Goal: Transaction & Acquisition: Book appointment/travel/reservation

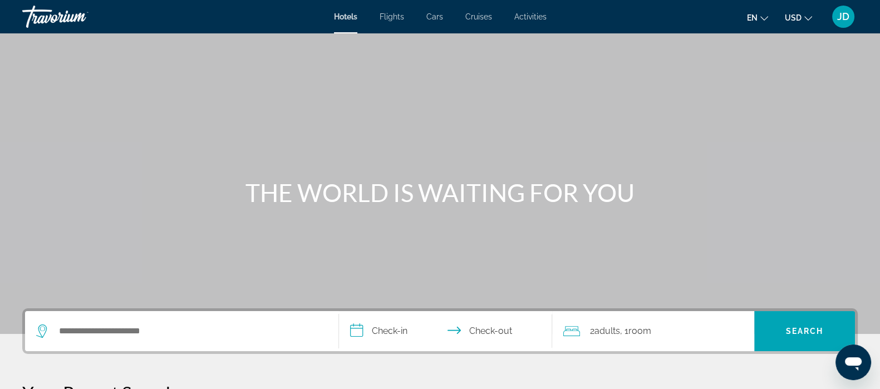
click at [534, 14] on span "Activities" at bounding box center [531, 16] width 32 height 9
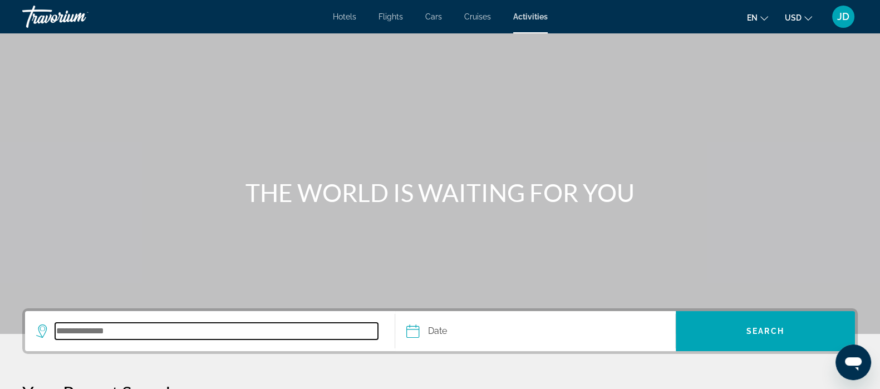
click at [143, 334] on input "Search destination" at bounding box center [216, 331] width 323 height 17
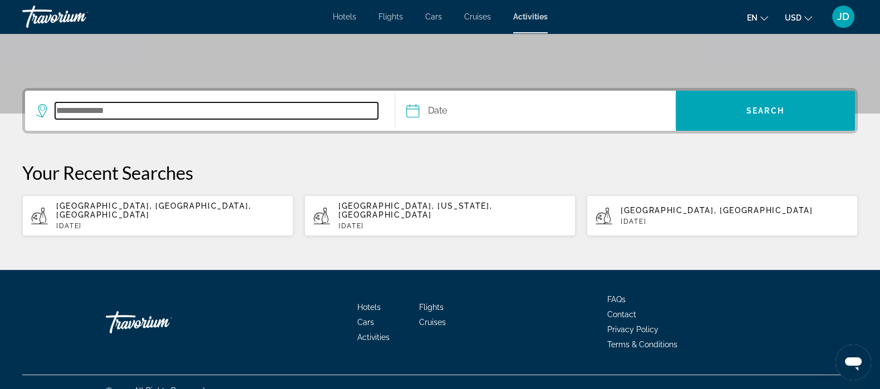
scroll to position [228, 0]
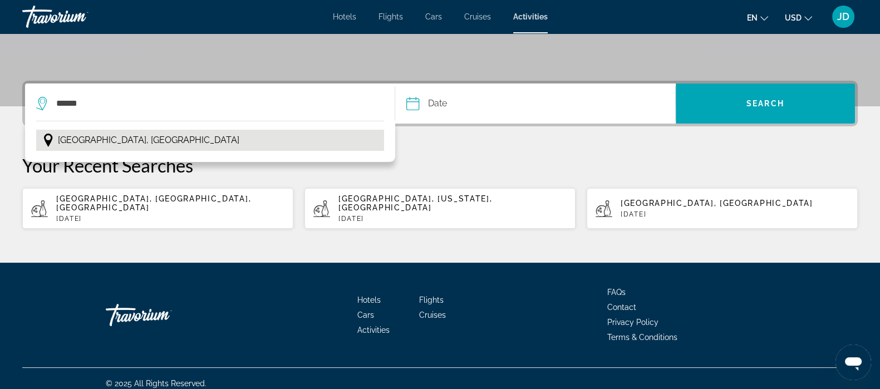
click at [125, 139] on span "[GEOGRAPHIC_DATA], [GEOGRAPHIC_DATA]" at bounding box center [149, 141] width 182 height 16
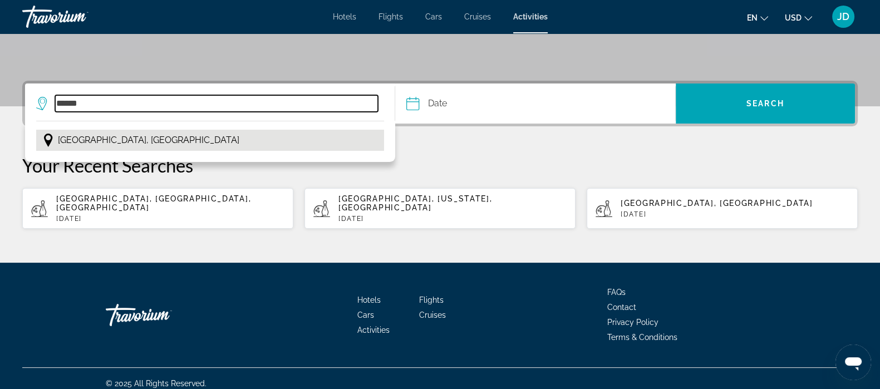
type input "**********"
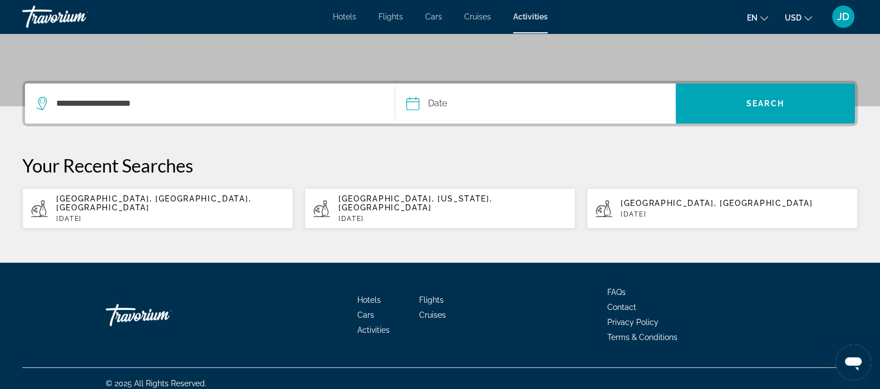
click at [454, 106] on input "Date" at bounding box center [473, 105] width 139 height 43
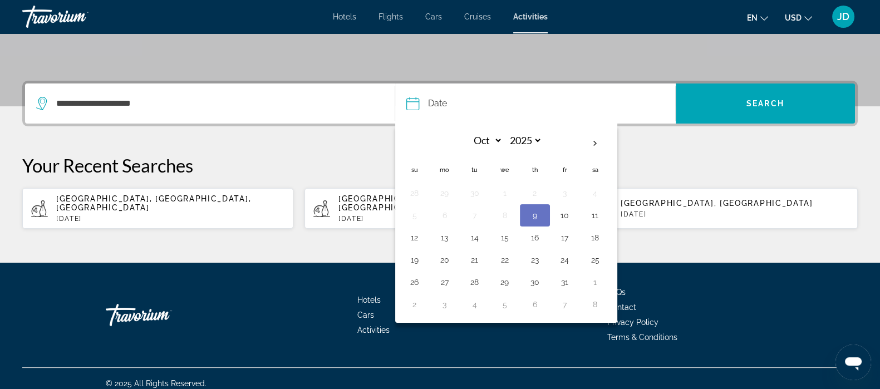
click at [591, 138] on th "Next month" at bounding box center [595, 143] width 30 height 25
select select "**"
click at [532, 236] on button "13" at bounding box center [535, 238] width 18 height 16
type input "**********"
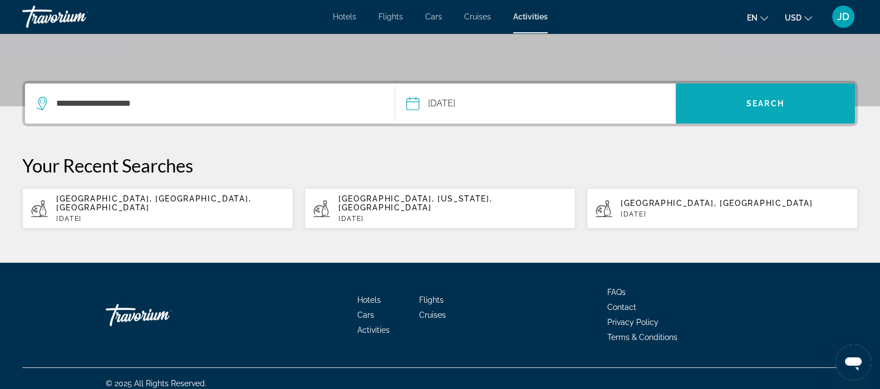
click at [754, 97] on span "Search" at bounding box center [765, 103] width 179 height 27
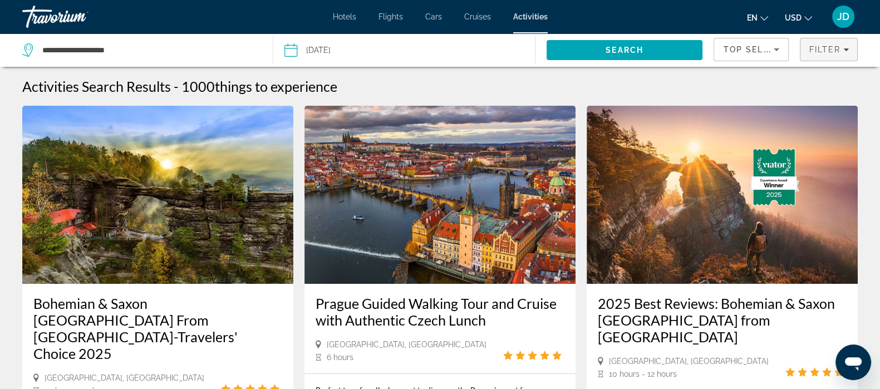
click at [839, 50] on span "Filter" at bounding box center [825, 49] width 32 height 9
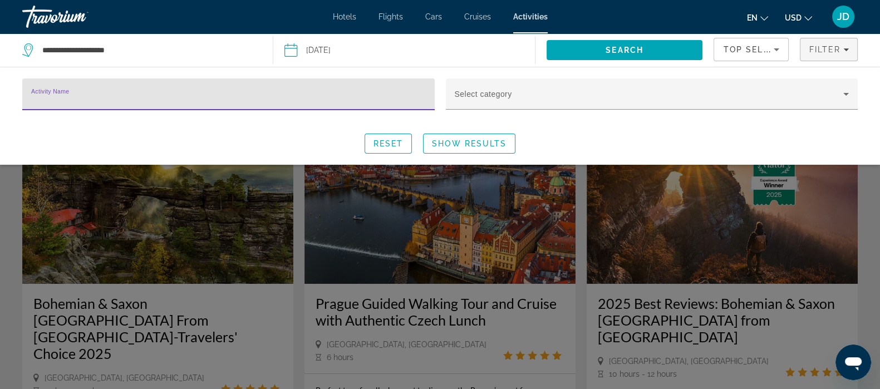
click at [768, 46] on span "Top Sellers" at bounding box center [754, 49] width 63 height 9
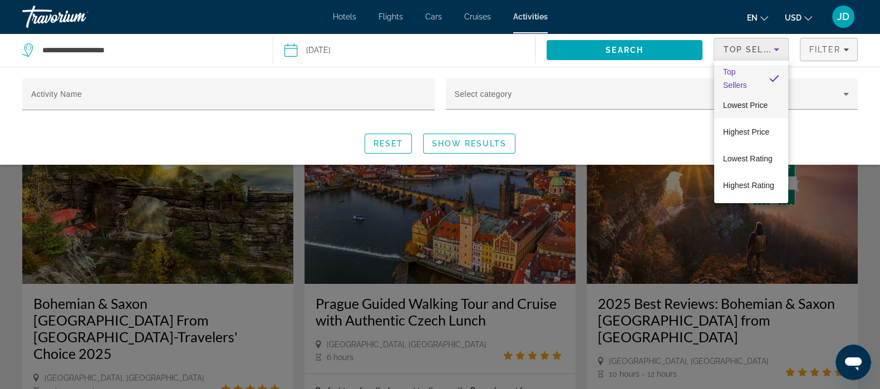
click at [741, 102] on span "Lowest Price" at bounding box center [745, 105] width 45 height 9
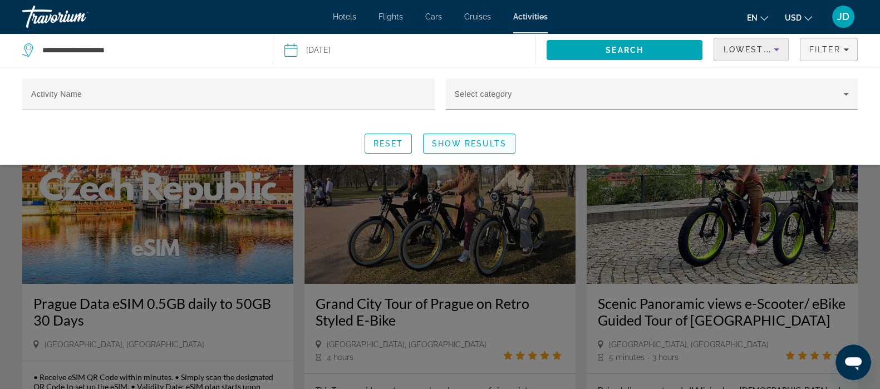
click at [467, 144] on span "Show Results" at bounding box center [469, 143] width 75 height 9
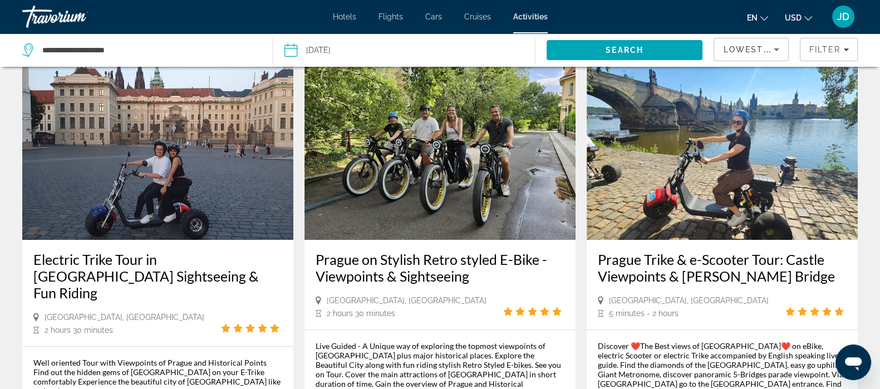
scroll to position [521, 0]
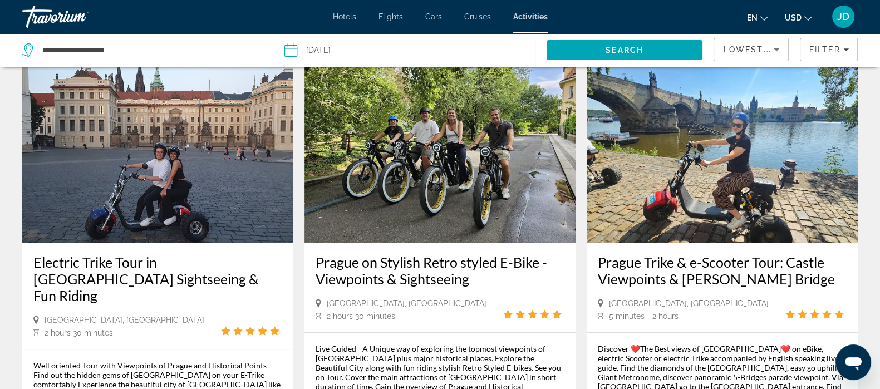
click at [136, 199] on img "Main content" at bounding box center [157, 154] width 271 height 178
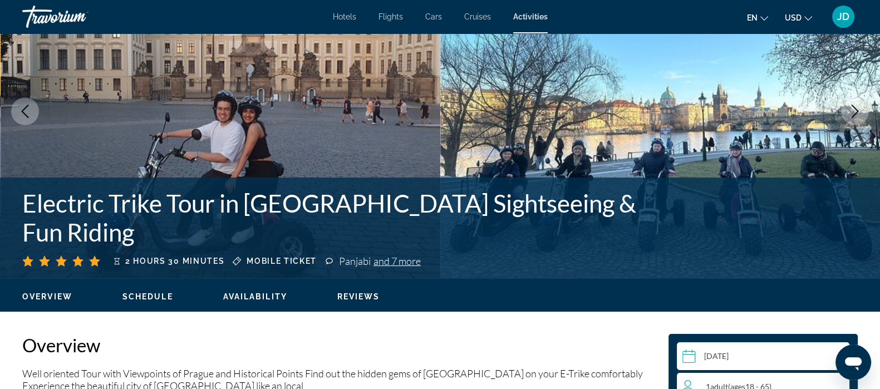
scroll to position [95, 0]
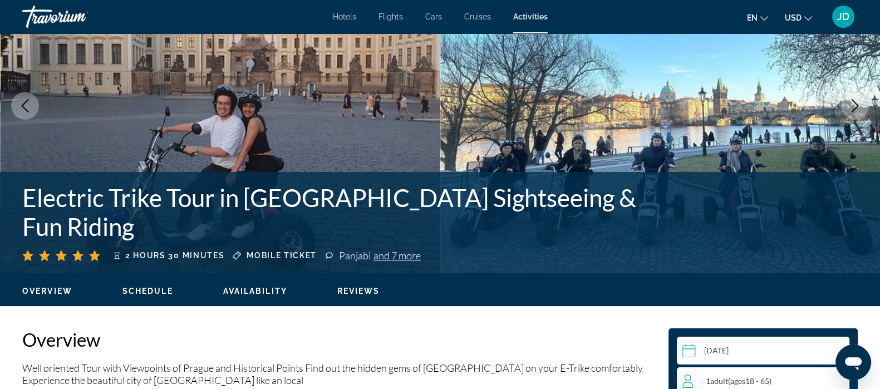
click at [198, 174] on img "Main content" at bounding box center [221, 106] width 440 height 334
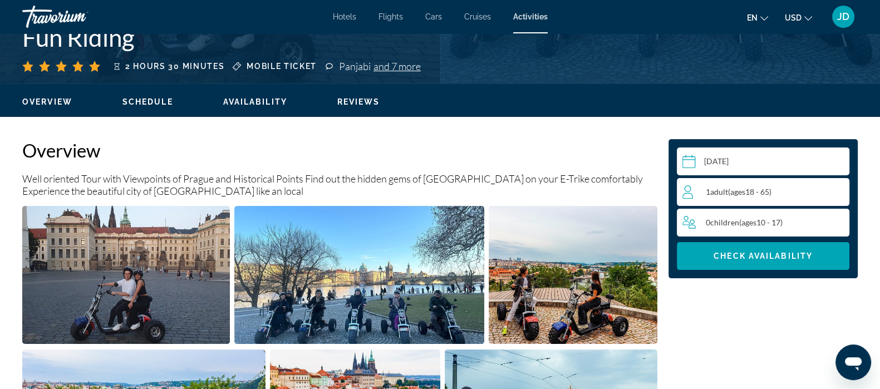
scroll to position [286, 0]
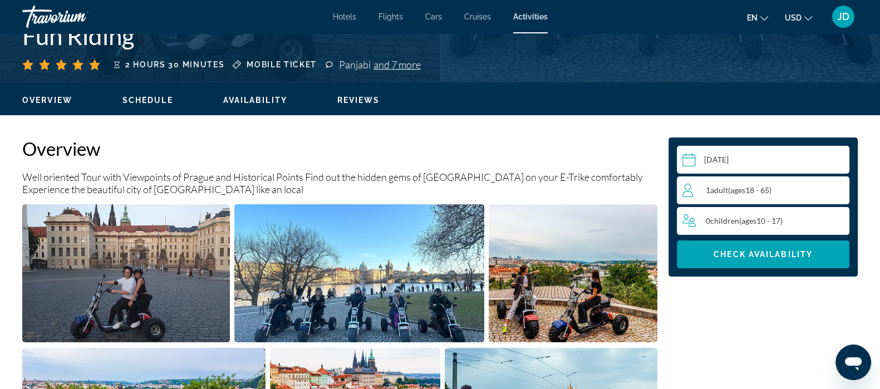
click at [92, 288] on img "Open full-screen image slider" at bounding box center [126, 273] width 208 height 138
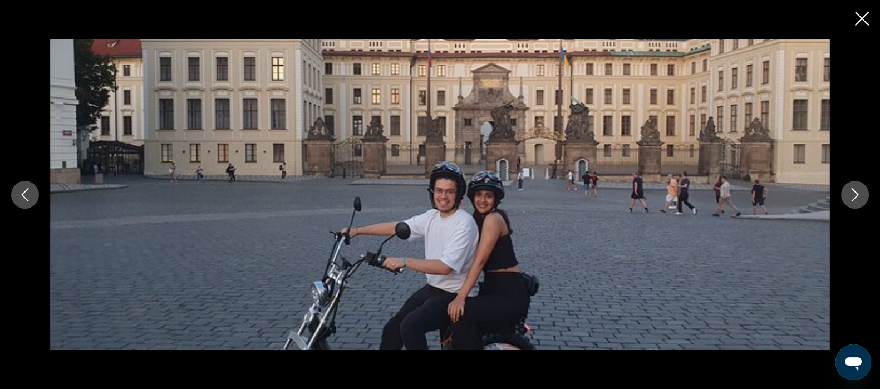
scroll to position [482, 0]
click at [858, 203] on button "Next image" at bounding box center [855, 195] width 28 height 28
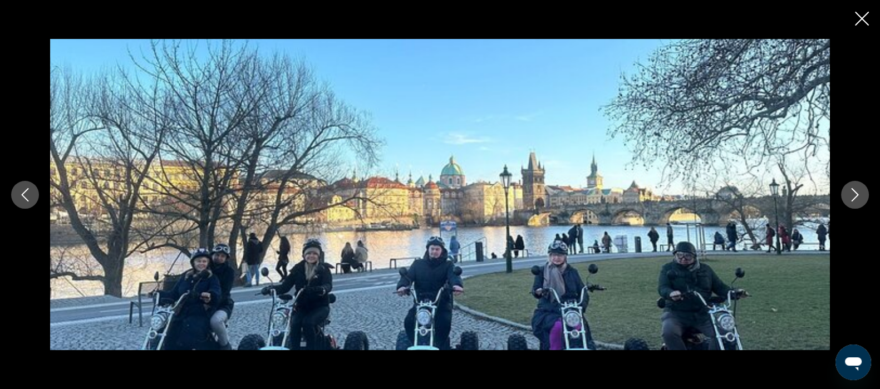
click at [855, 195] on icon "Next image" at bounding box center [855, 194] width 13 height 13
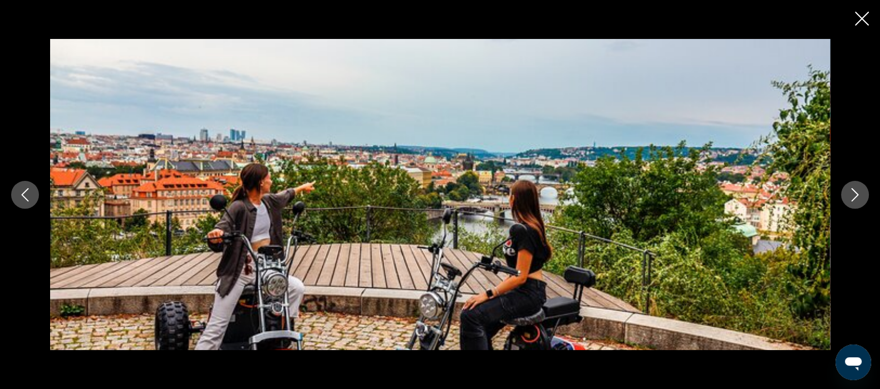
scroll to position [586, 0]
click at [864, 21] on icon "Close slideshow" at bounding box center [862, 19] width 14 height 14
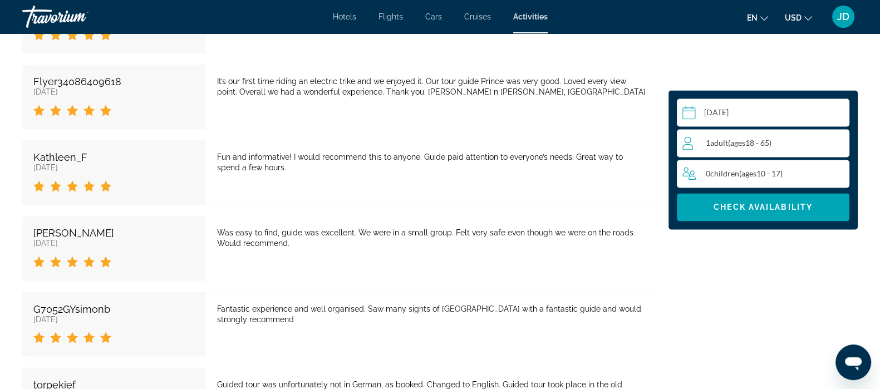
scroll to position [2357, 0]
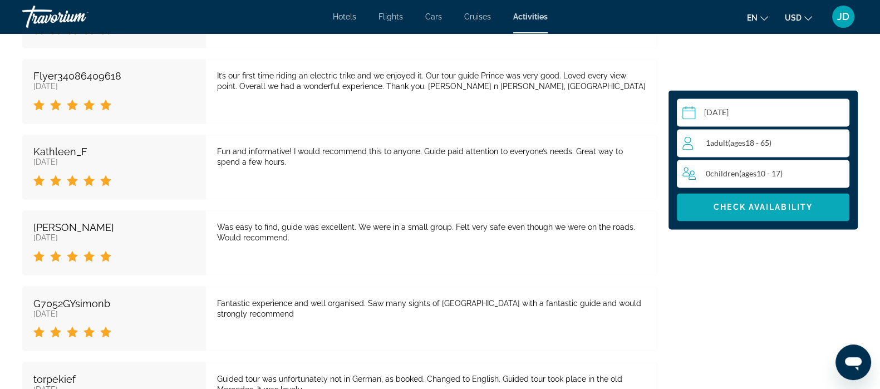
click at [749, 210] on span "Check Availability" at bounding box center [763, 207] width 99 height 9
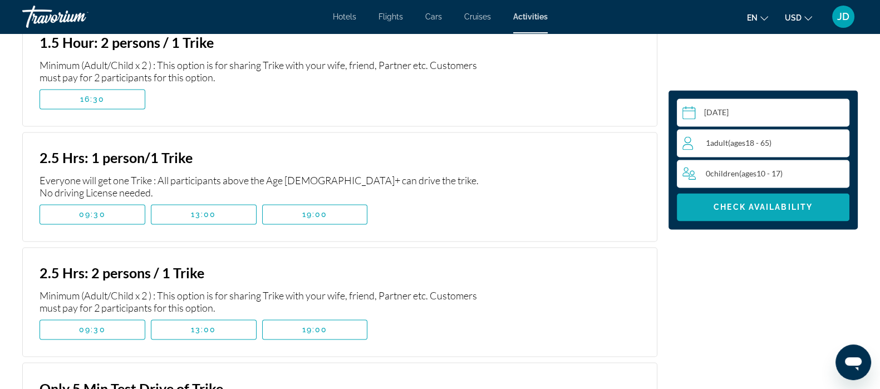
scroll to position [2278, 0]
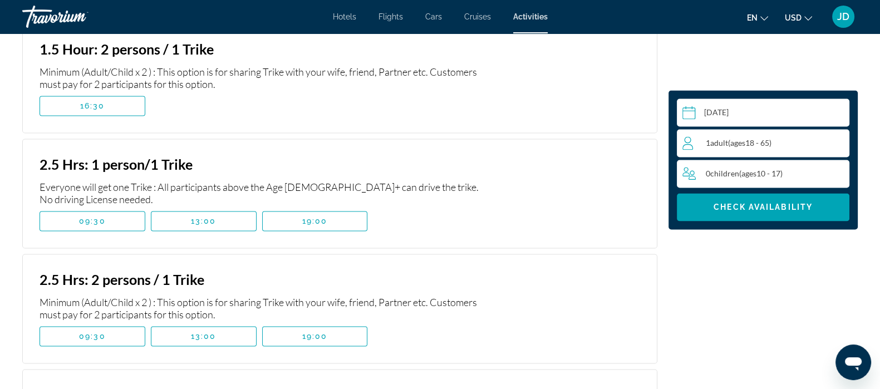
click at [785, 139] on div "1 Adult Adults ( ages [DEMOGRAPHIC_DATA])" at bounding box center [766, 142] width 166 height 13
click at [839, 142] on icon "Increment adults" at bounding box center [839, 142] width 10 height 13
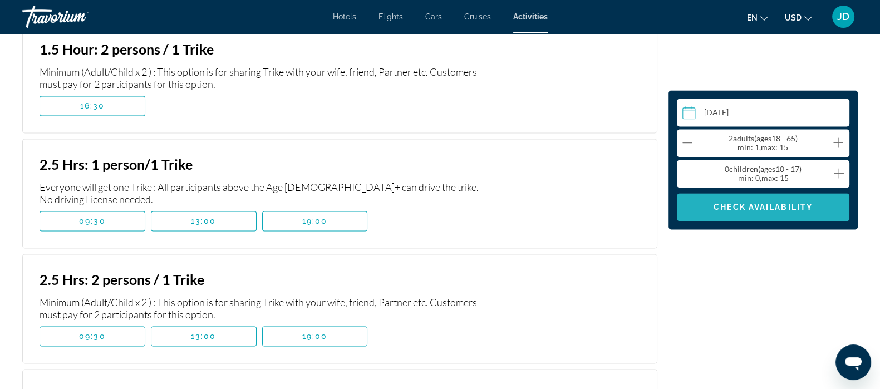
click at [746, 207] on span "Check Availability" at bounding box center [763, 207] width 99 height 9
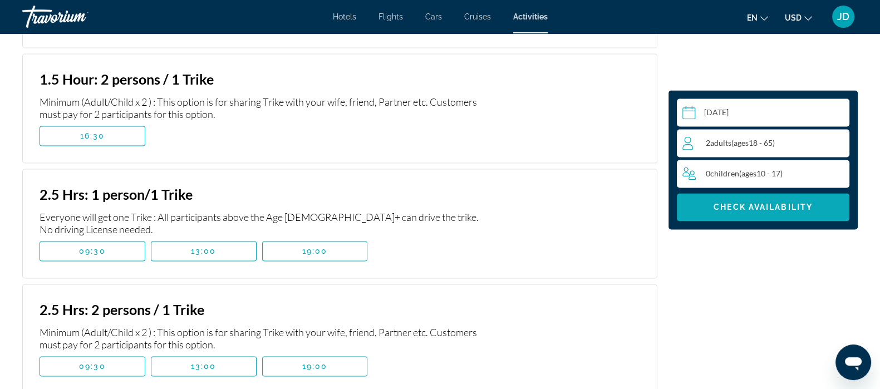
scroll to position [2246, 0]
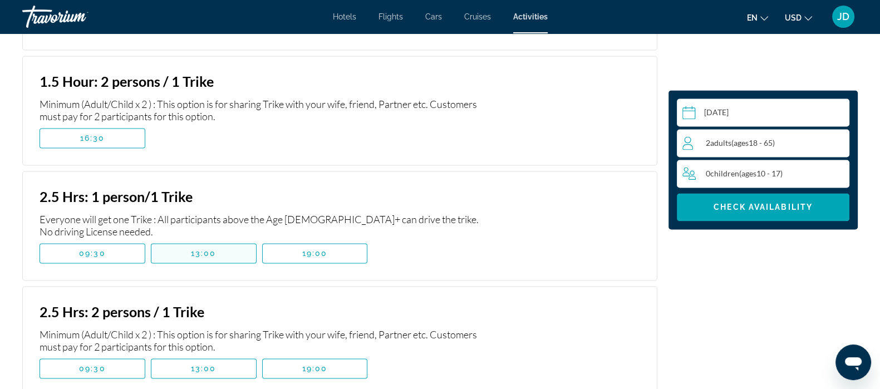
click at [209, 249] on span "13:00" at bounding box center [204, 253] width 26 height 9
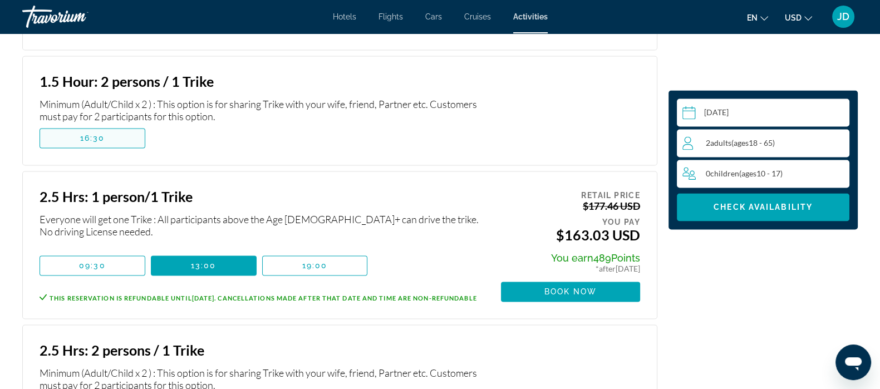
click at [115, 125] on span "Main content" at bounding box center [92, 138] width 105 height 27
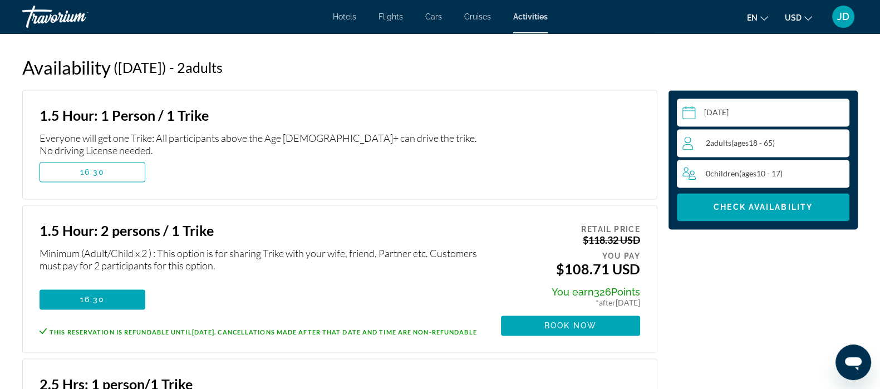
scroll to position [2094, 0]
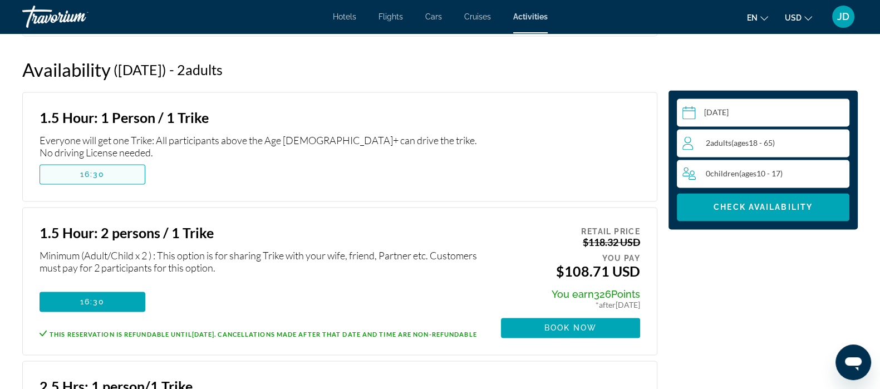
click at [84, 161] on span "Main content" at bounding box center [92, 174] width 105 height 27
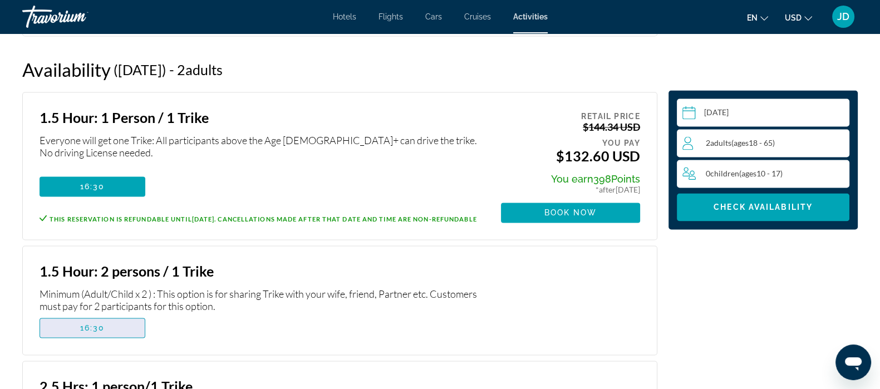
click at [100, 315] on span "Main content" at bounding box center [92, 328] width 105 height 27
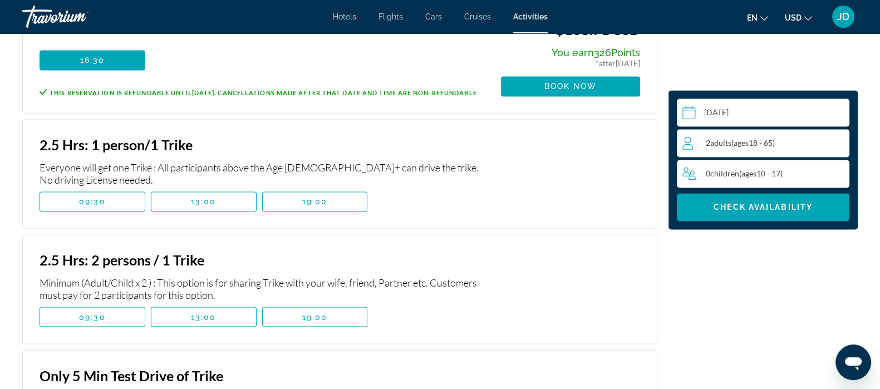
scroll to position [2335, 0]
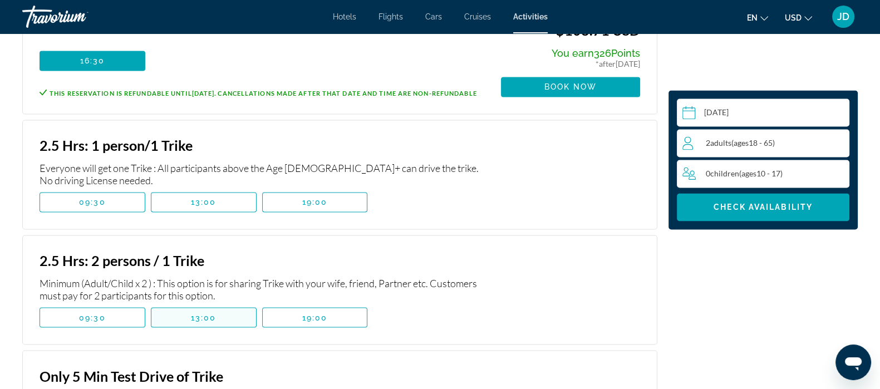
click at [200, 313] on span "13:00" at bounding box center [204, 317] width 26 height 9
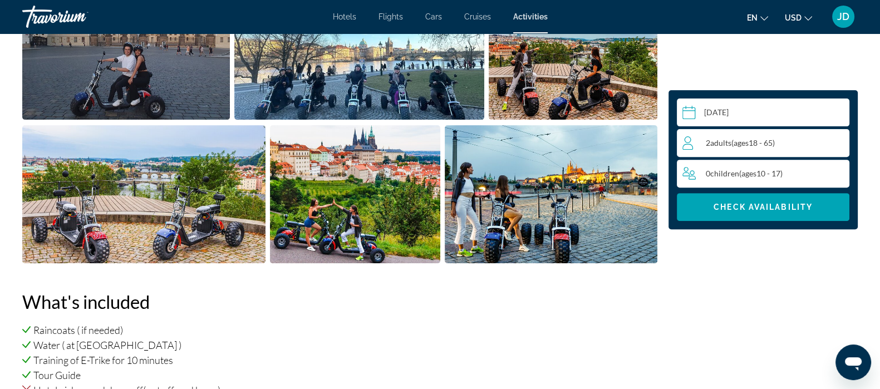
scroll to position [511, 0]
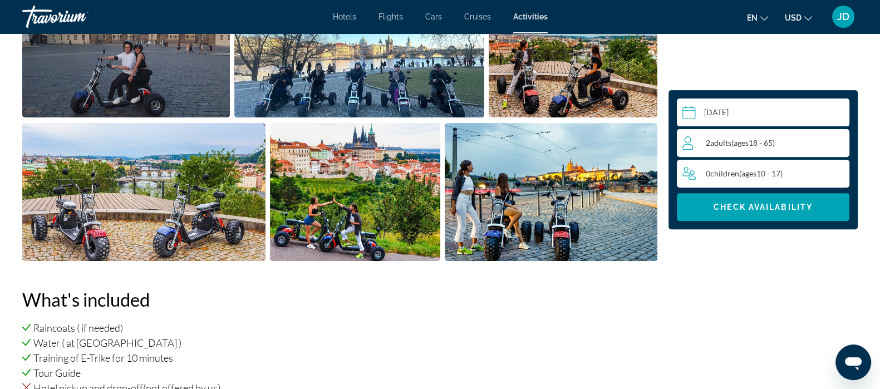
click at [353, 214] on img "Open full-screen image slider" at bounding box center [355, 192] width 171 height 138
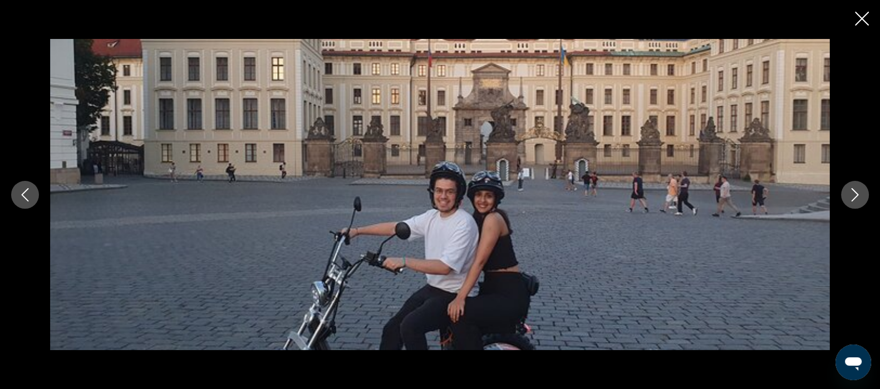
scroll to position [605, 0]
click at [845, 190] on button "Next image" at bounding box center [855, 195] width 28 height 28
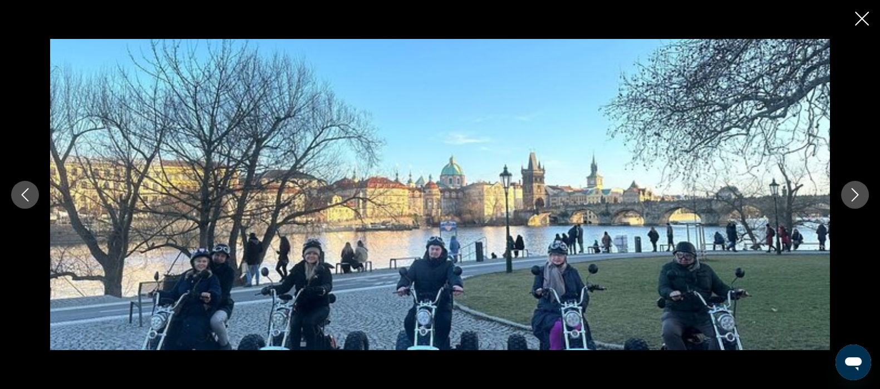
click at [855, 195] on icon "Next image" at bounding box center [855, 194] width 13 height 13
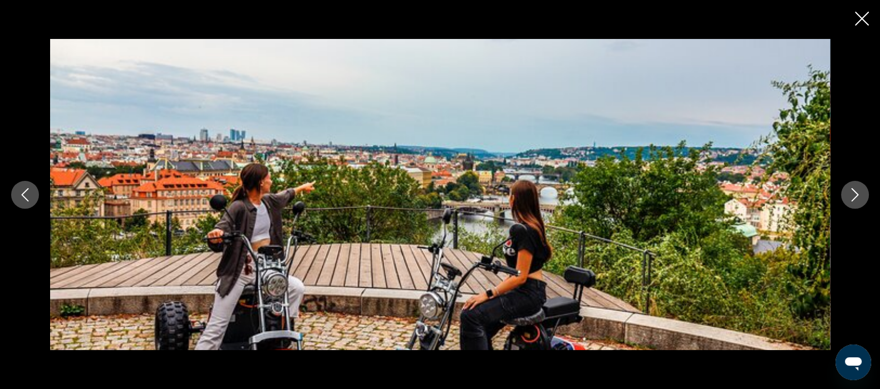
scroll to position [708, 0]
click at [856, 188] on icon "Next image" at bounding box center [855, 194] width 13 height 13
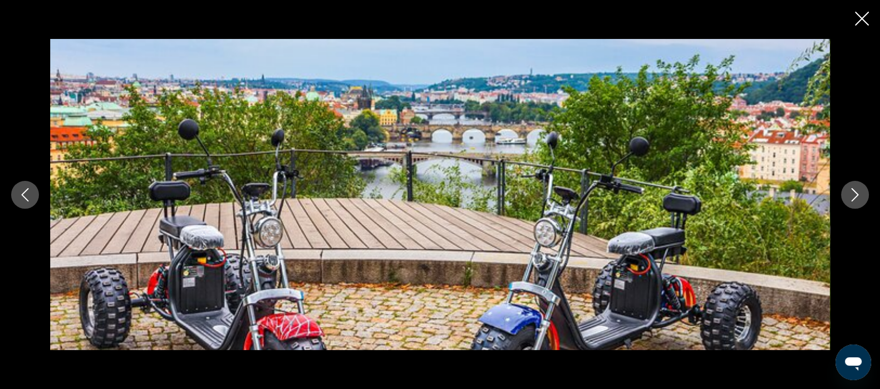
click at [853, 195] on icon "Next image" at bounding box center [855, 194] width 13 height 13
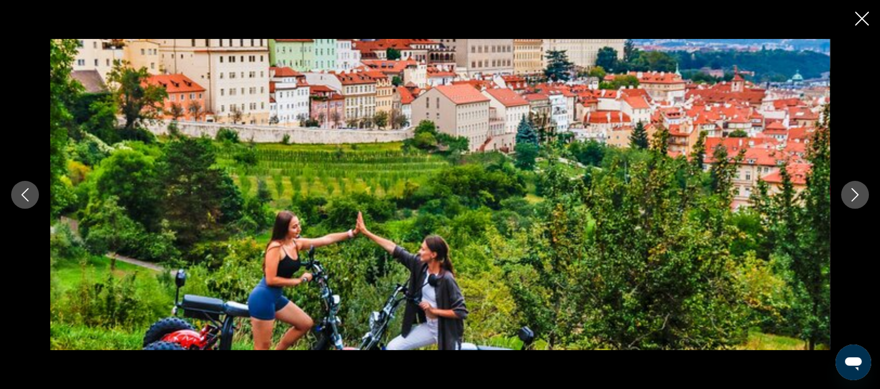
click at [852, 207] on button "Next image" at bounding box center [855, 195] width 28 height 28
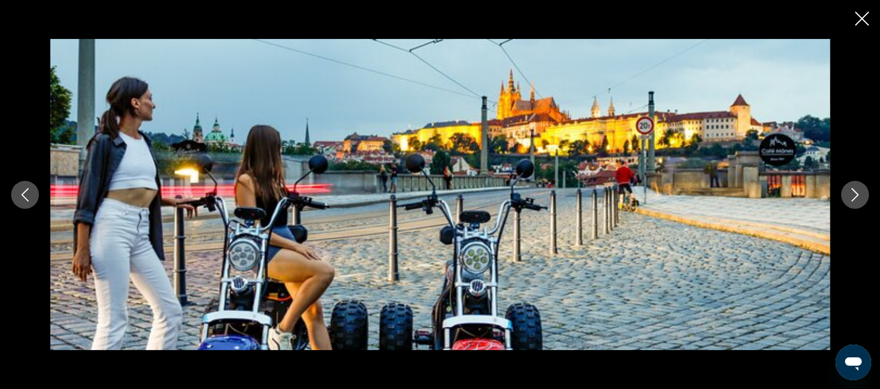
click at [128, 183] on img "Main content" at bounding box center [440, 194] width 780 height 311
click at [136, 196] on img "Main content" at bounding box center [440, 194] width 780 height 311
click at [133, 195] on img "Main content" at bounding box center [440, 194] width 780 height 311
click at [123, 198] on img "Main content" at bounding box center [440, 194] width 780 height 311
click at [121, 184] on img "Main content" at bounding box center [440, 194] width 780 height 311
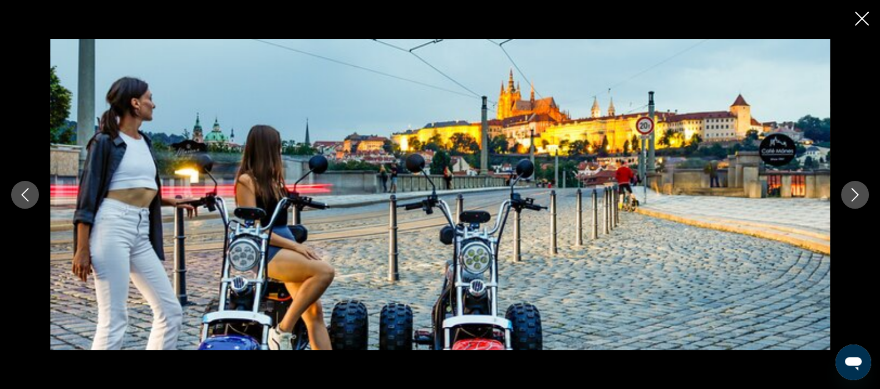
click at [862, 17] on icon "Close slideshow" at bounding box center [862, 19] width 14 height 14
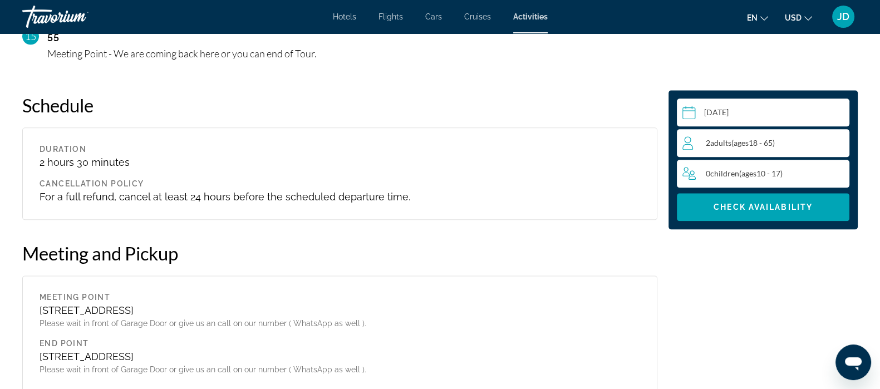
scroll to position [1744, 0]
